Goal: Book appointment/travel/reservation

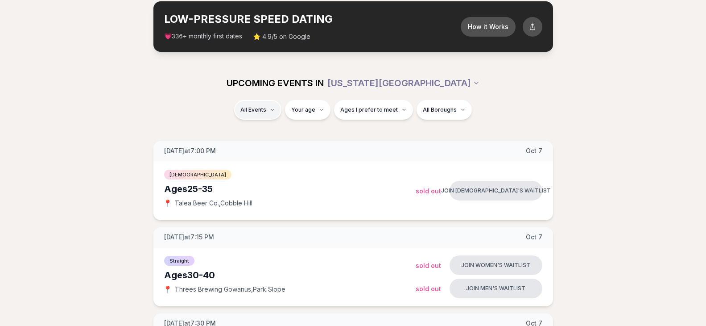
scroll to position [46, 0]
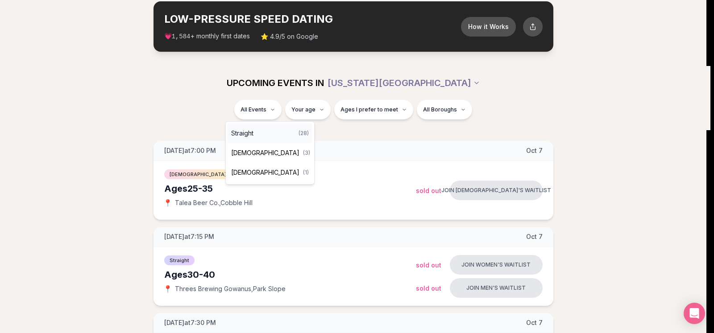
click at [260, 130] on div "Straight ( 28 )" at bounding box center [270, 134] width 85 height 20
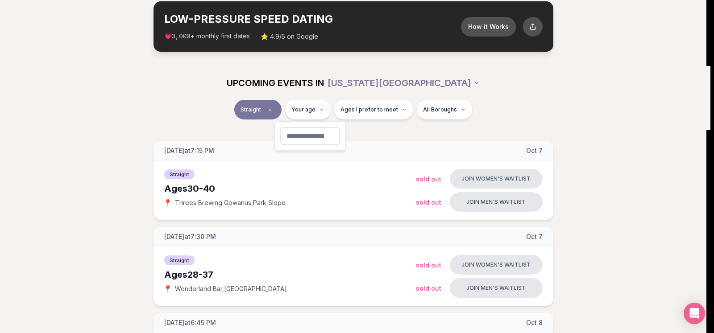
type input "**"
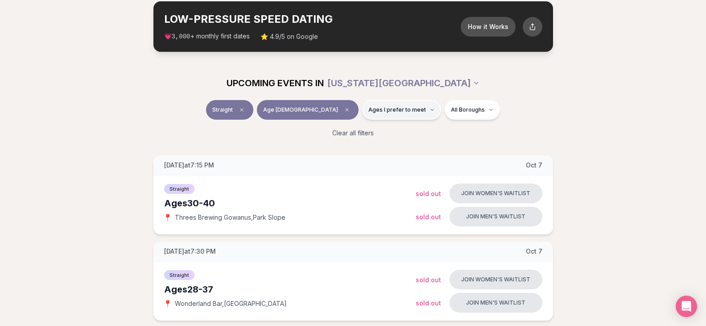
click at [374, 108] on span "Ages I prefer to meet" at bounding box center [398, 109] width 58 height 7
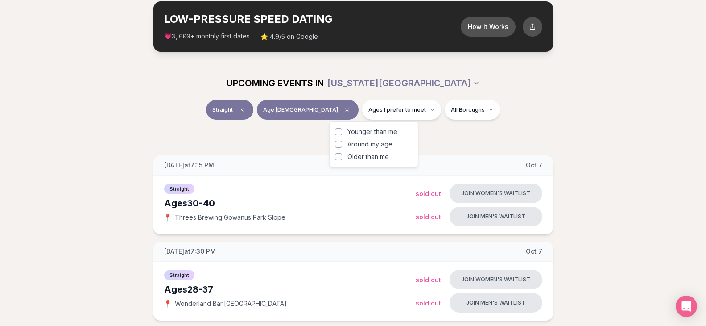
click at [338, 145] on button "Around my age" at bounding box center [338, 144] width 7 height 7
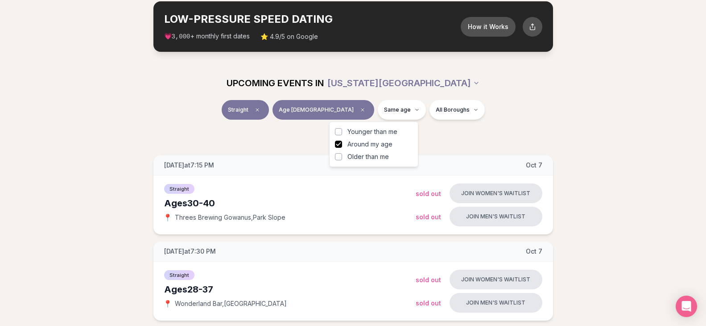
click at [337, 132] on button "Younger than me" at bounding box center [338, 131] width 7 height 7
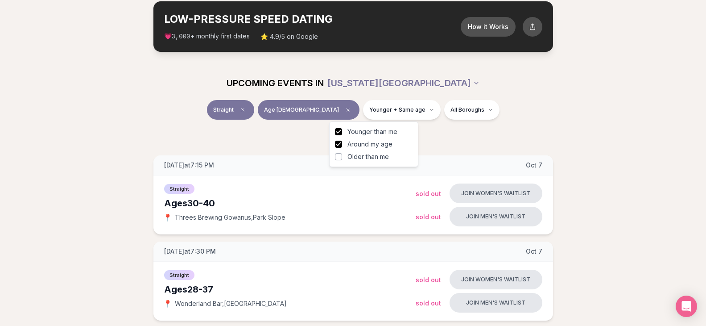
click at [341, 157] on button "Older than me" at bounding box center [338, 156] width 7 height 7
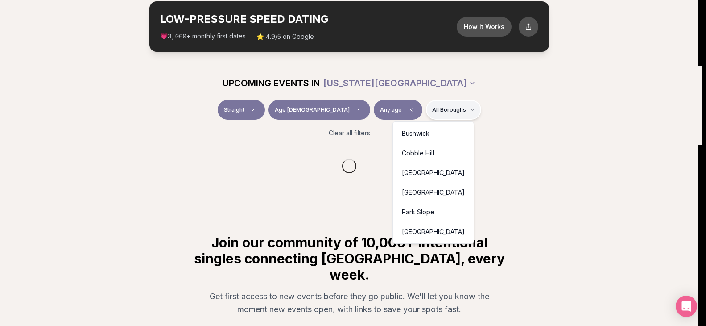
click at [440, 108] on html "Back to home luvvly LOW-PRESSURE SPEED DATING How it Works 💗 3,000 + monthly fi…" at bounding box center [353, 194] width 706 height 481
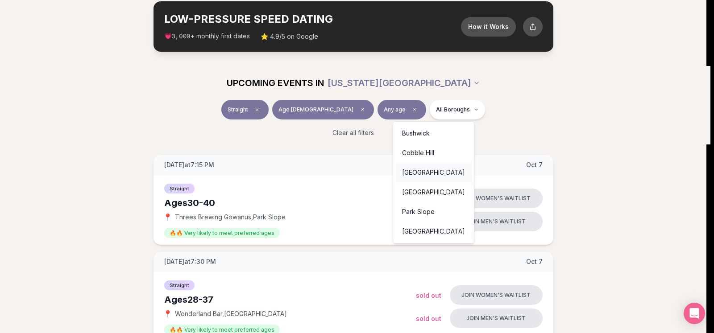
click at [427, 171] on div "[GEOGRAPHIC_DATA]" at bounding box center [433, 173] width 77 height 20
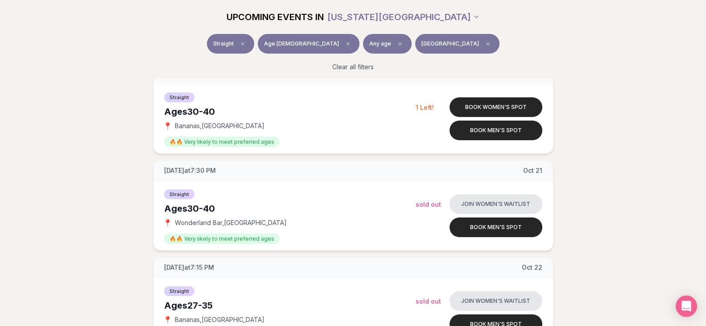
scroll to position [546, 0]
